Goal: Obtain resource: Download file/media

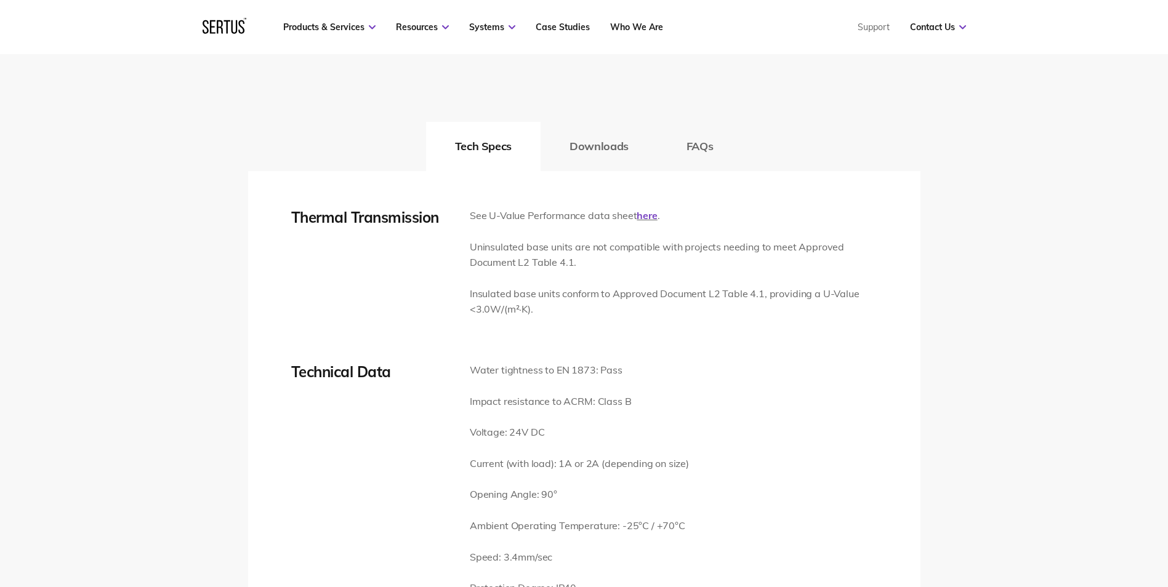
drag, startPoint x: 554, startPoint y: 259, endPoint x: 573, endPoint y: 423, distance: 165.4
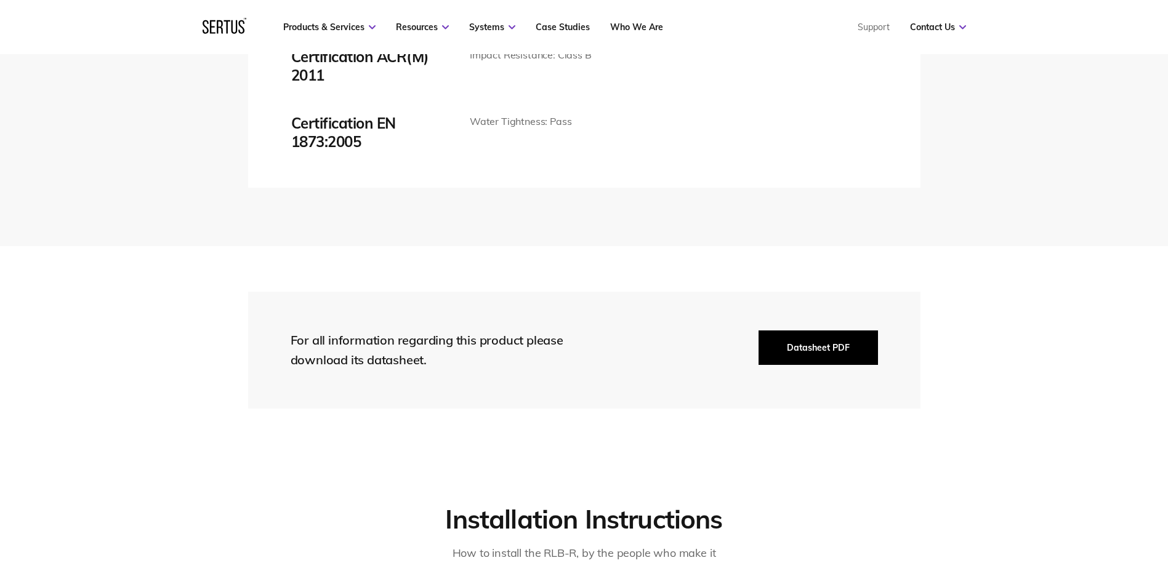
click at [860, 351] on button "Datasheet PDF" at bounding box center [817, 348] width 119 height 34
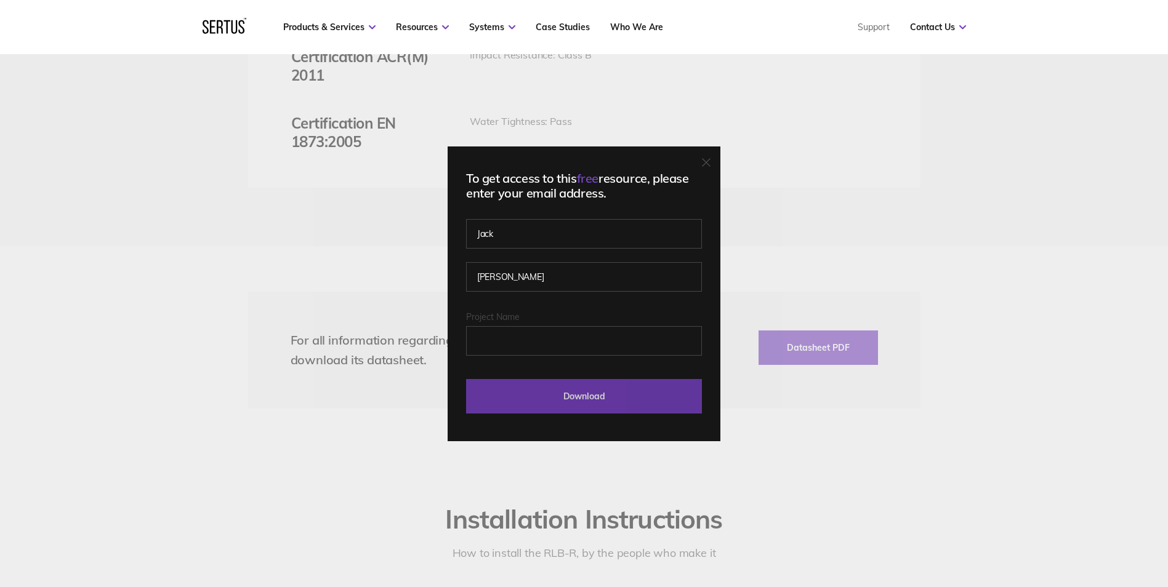
click at [590, 392] on input "Download" at bounding box center [584, 396] width 236 height 34
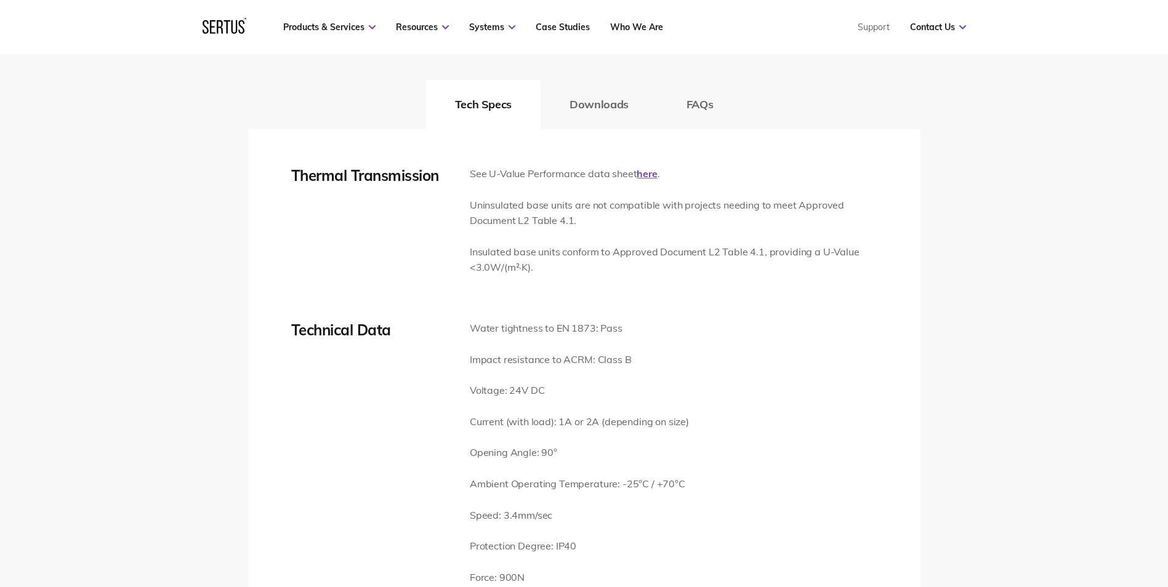
scroll to position [1820, 0]
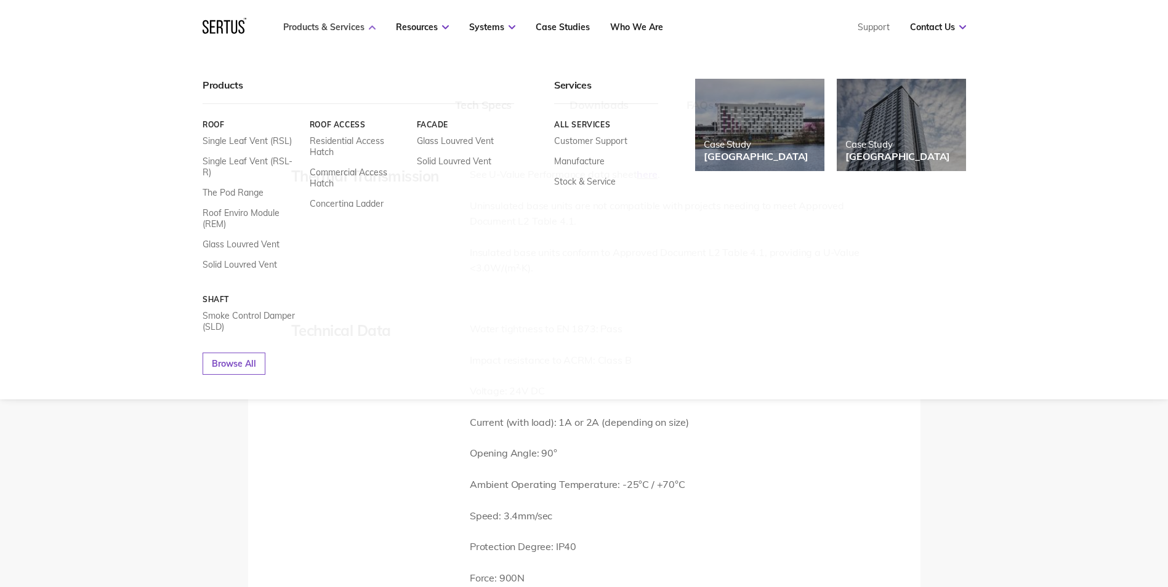
click at [324, 29] on link "Products & Services" at bounding box center [329, 27] width 92 height 11
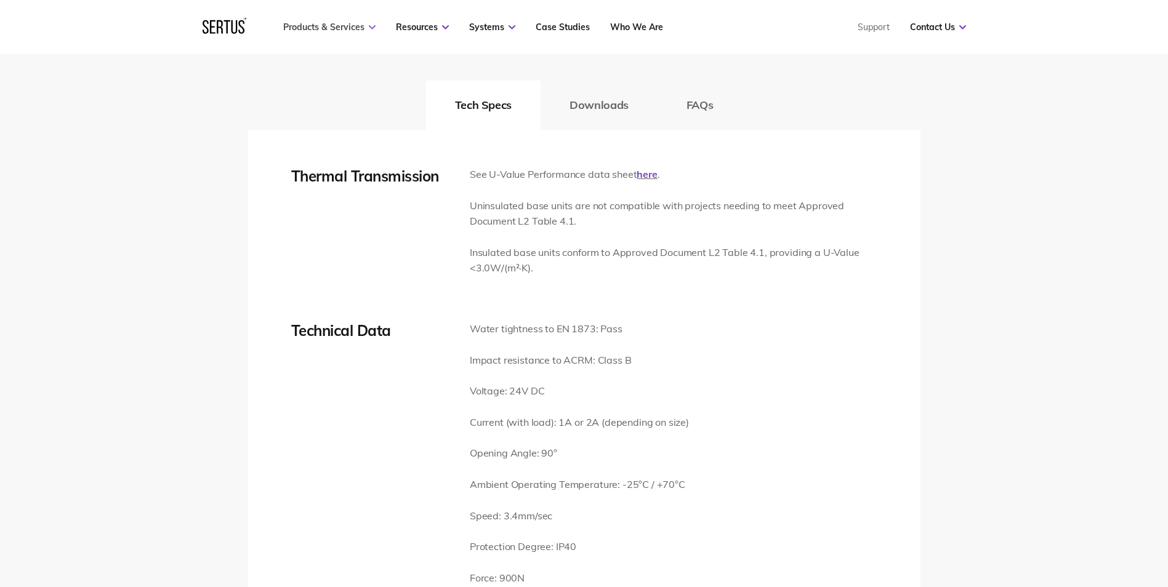
click at [324, 29] on link "Products & Services" at bounding box center [329, 27] width 92 height 11
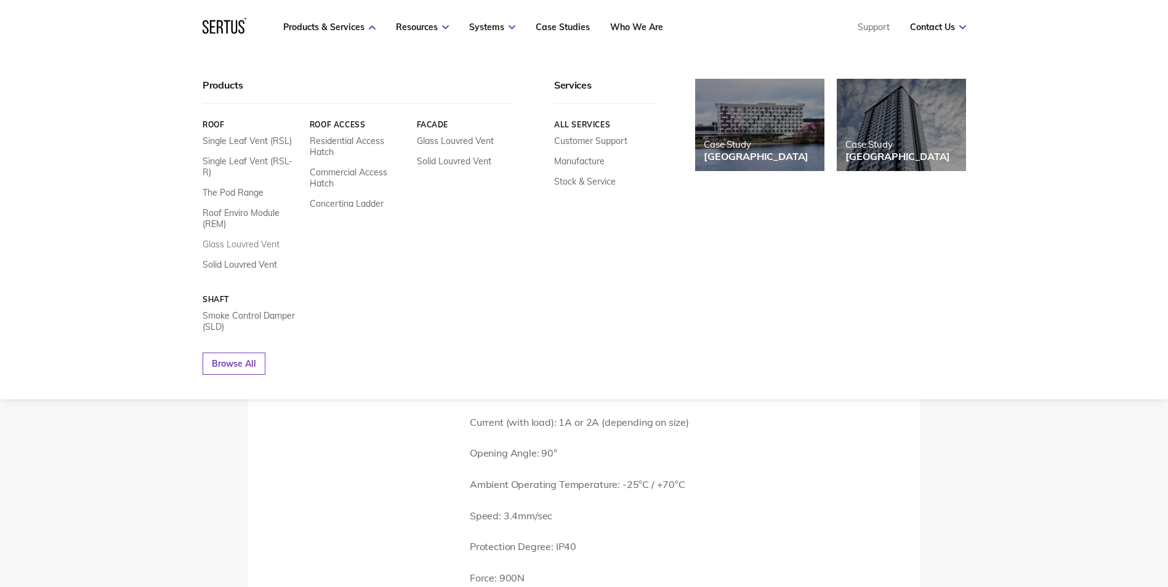
click at [256, 239] on link "Glass Louvred Vent" at bounding box center [241, 244] width 77 height 11
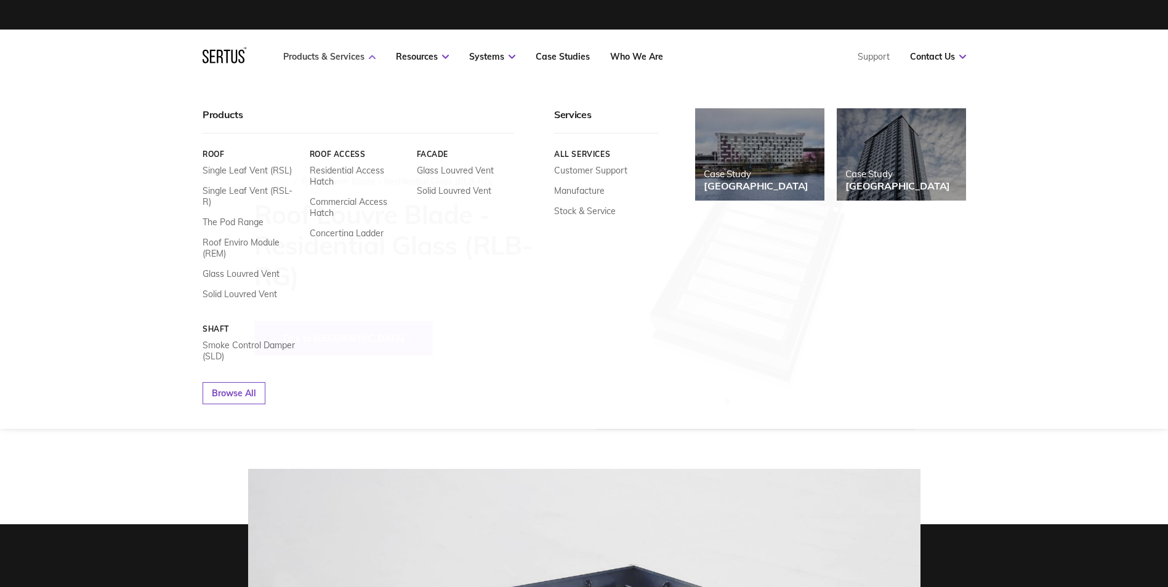
click at [309, 58] on link "Products & Services" at bounding box center [329, 56] width 92 height 11
click at [263, 193] on link "Single Leaf Vent (RSL-R)" at bounding box center [252, 196] width 98 height 22
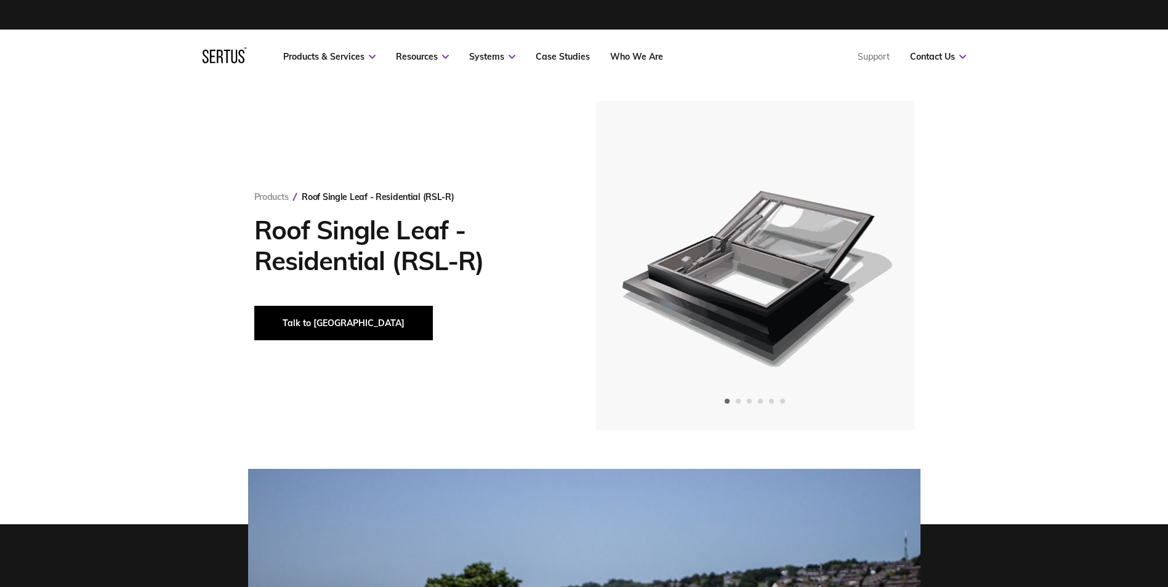
click at [298, 314] on button "Talk to [GEOGRAPHIC_DATA]" at bounding box center [343, 323] width 179 height 34
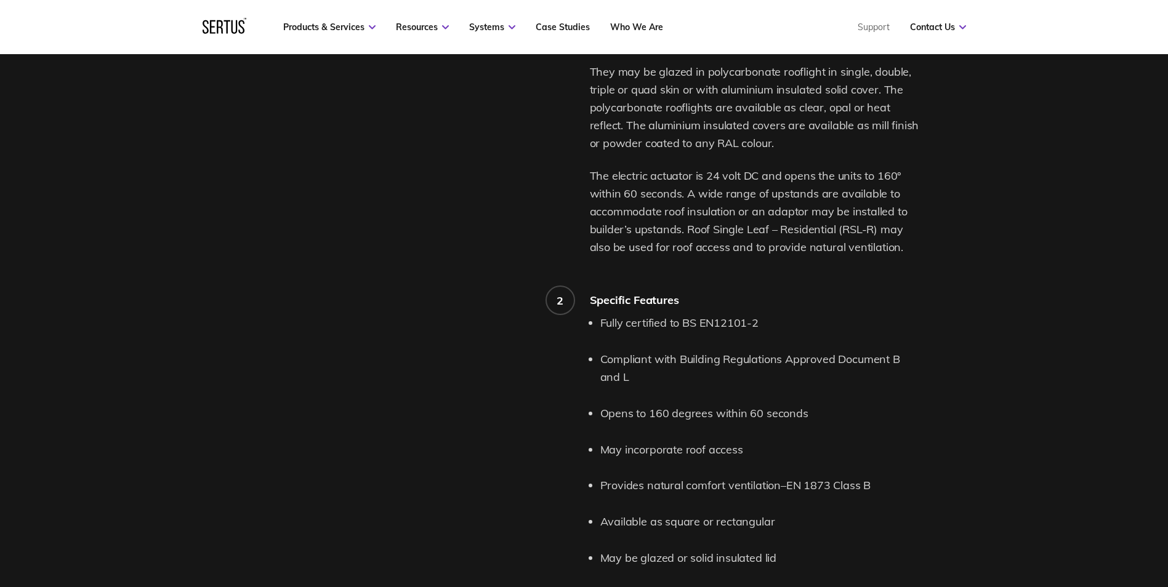
drag, startPoint x: 583, startPoint y: 249, endPoint x: 595, endPoint y: 395, distance: 145.7
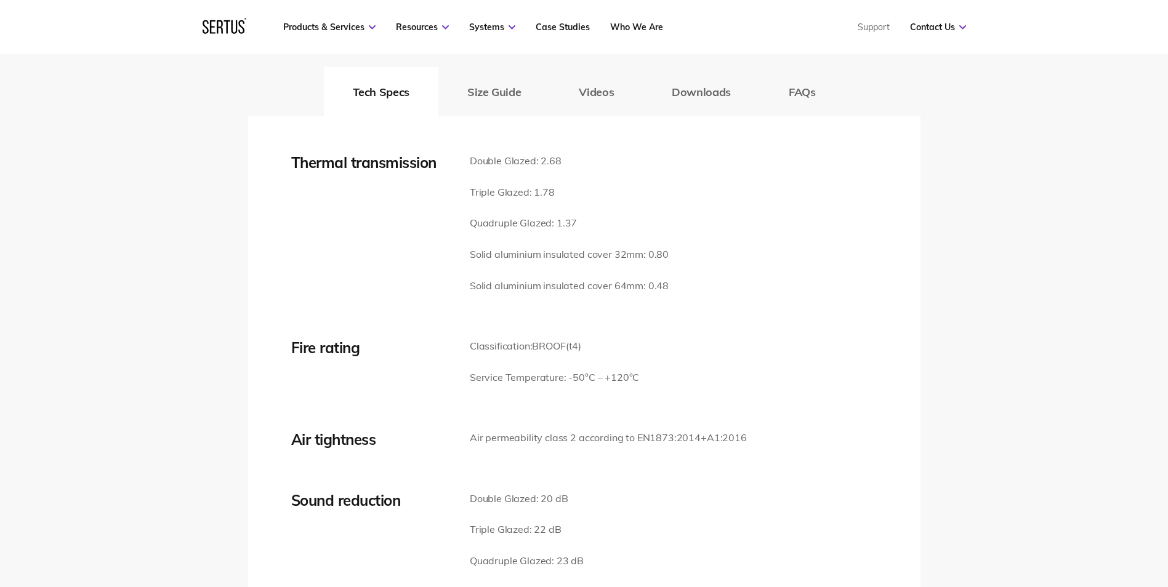
drag, startPoint x: 625, startPoint y: 431, endPoint x: 630, endPoint y: 457, distance: 25.7
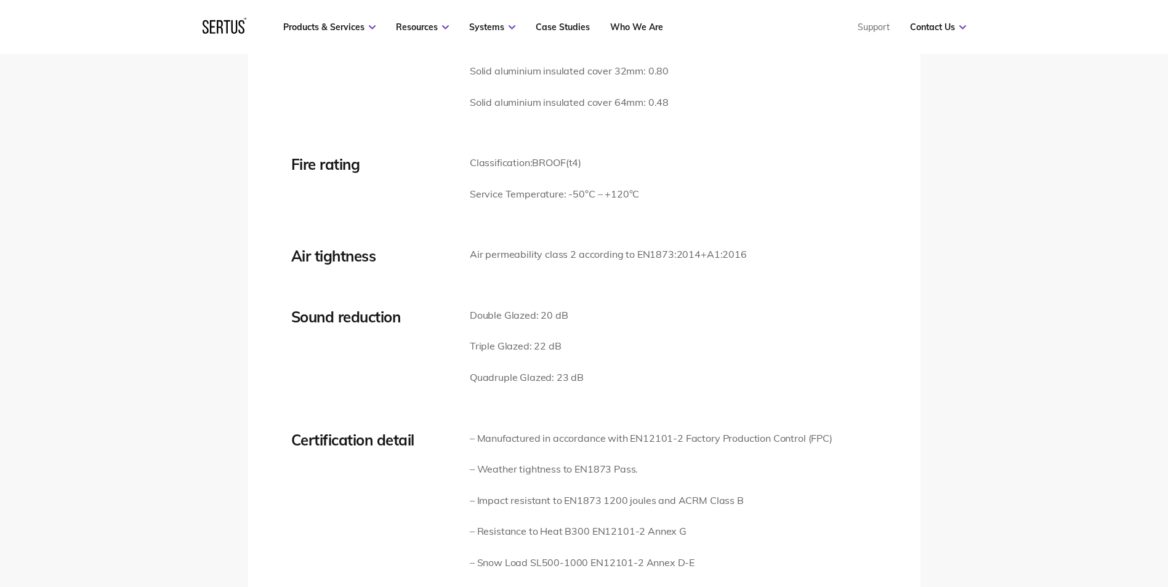
scroll to position [2297, 0]
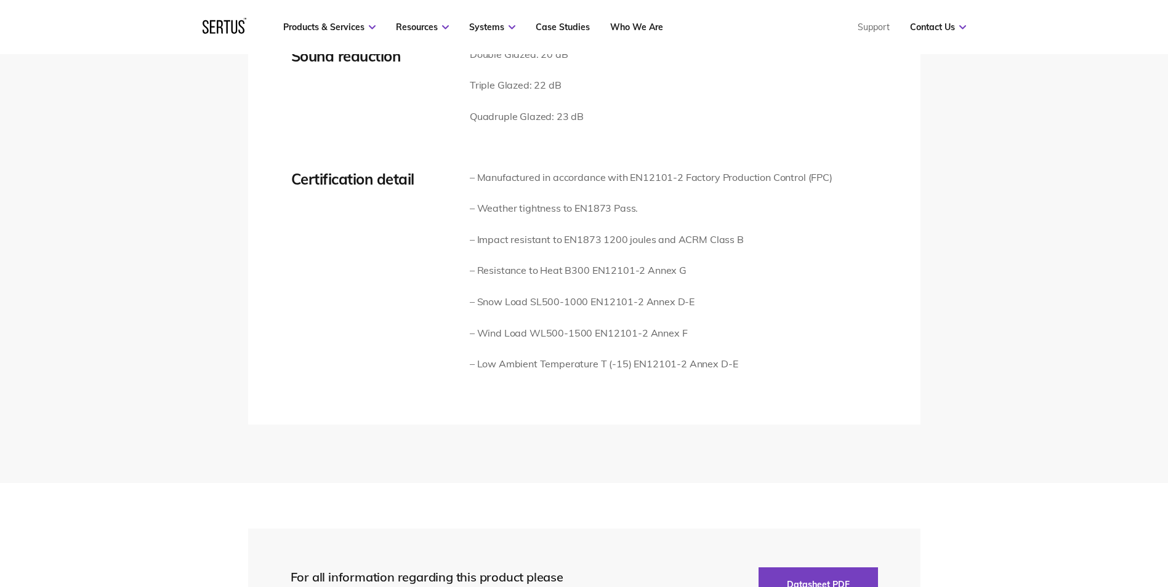
drag, startPoint x: 625, startPoint y: 281, endPoint x: 638, endPoint y: 417, distance: 136.0
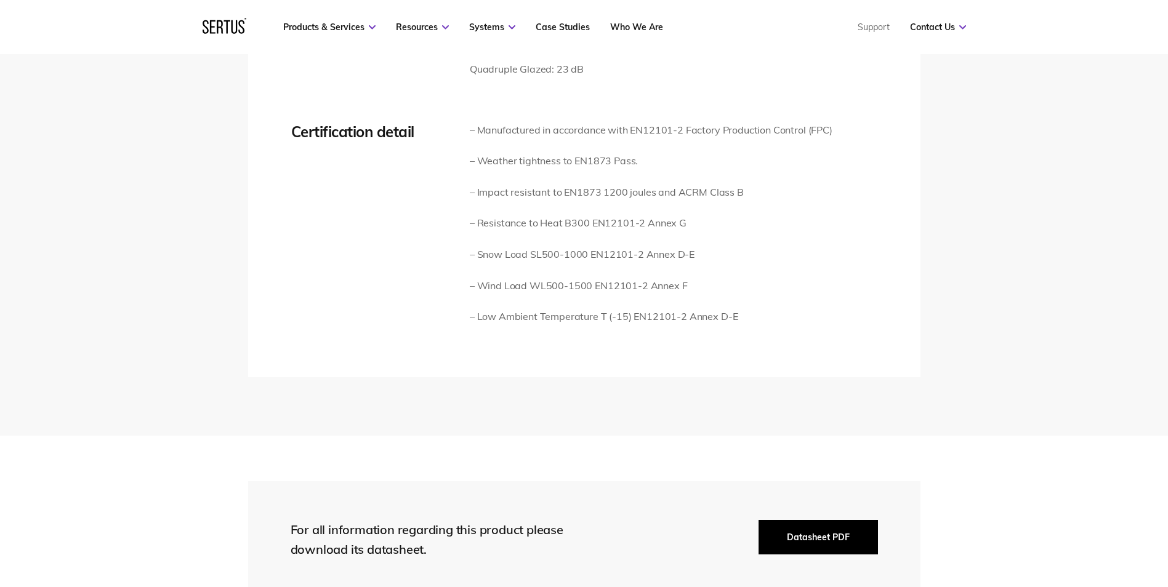
click at [788, 535] on button "Datasheet PDF" at bounding box center [817, 537] width 119 height 34
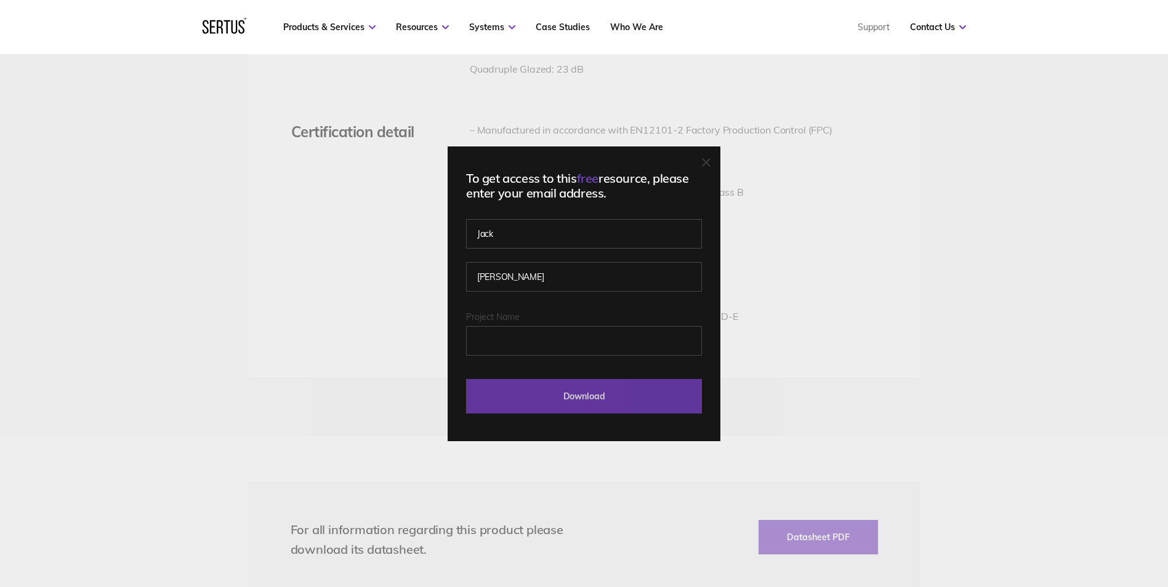
click at [601, 407] on input "Download" at bounding box center [584, 396] width 236 height 34
